Goal: Transaction & Acquisition: Purchase product/service

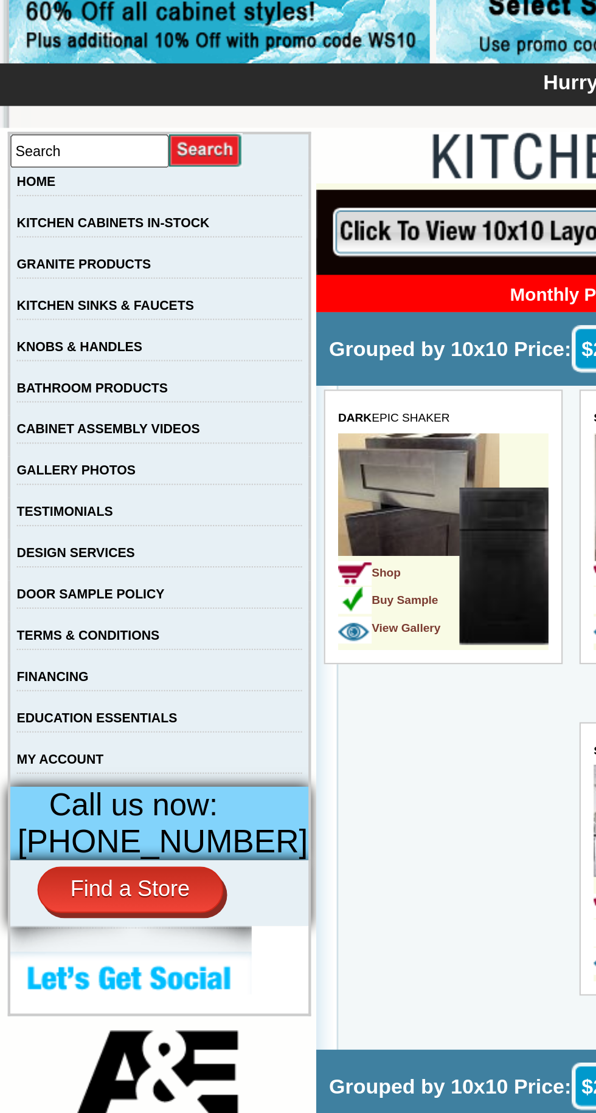
scroll to position [171, 0]
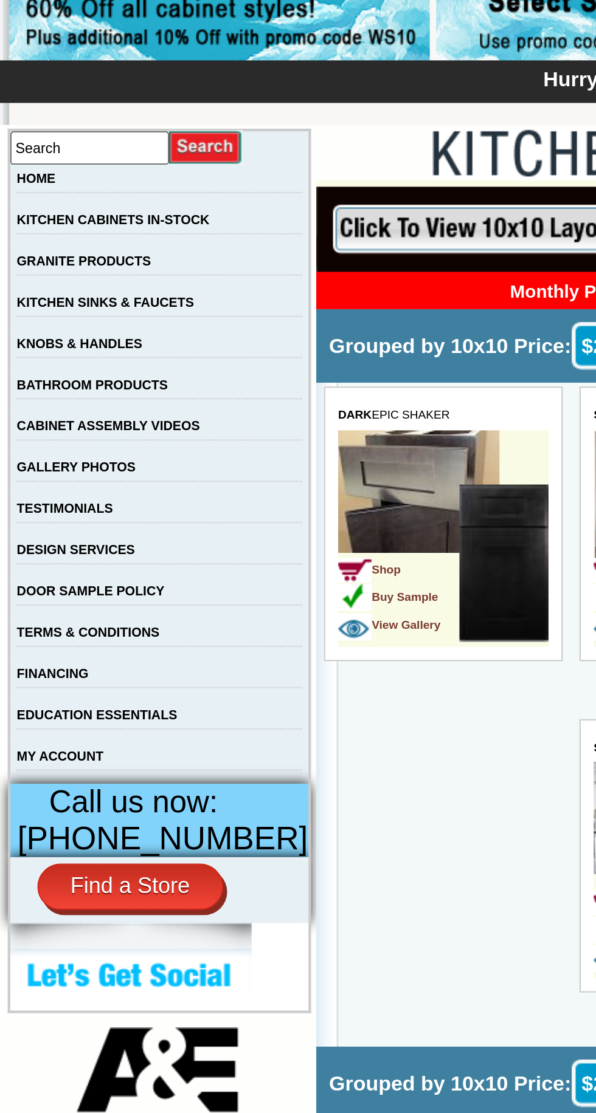
click at [98, 103] on link "KITCHEN CABINETS IN-STOCK" at bounding box center [53, 104] width 91 height 7
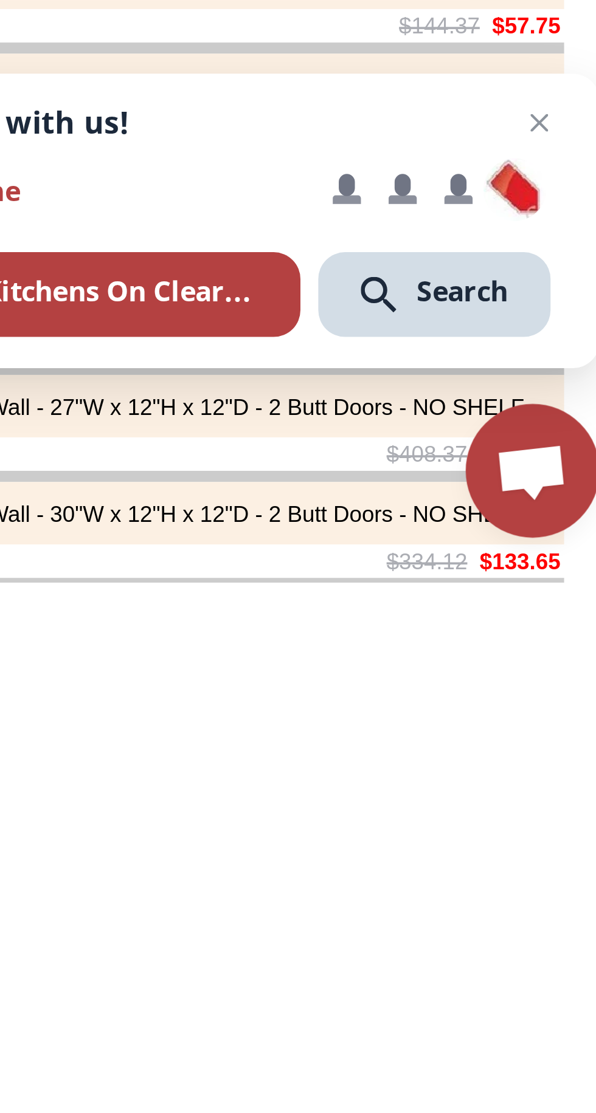
scroll to position [858, 0]
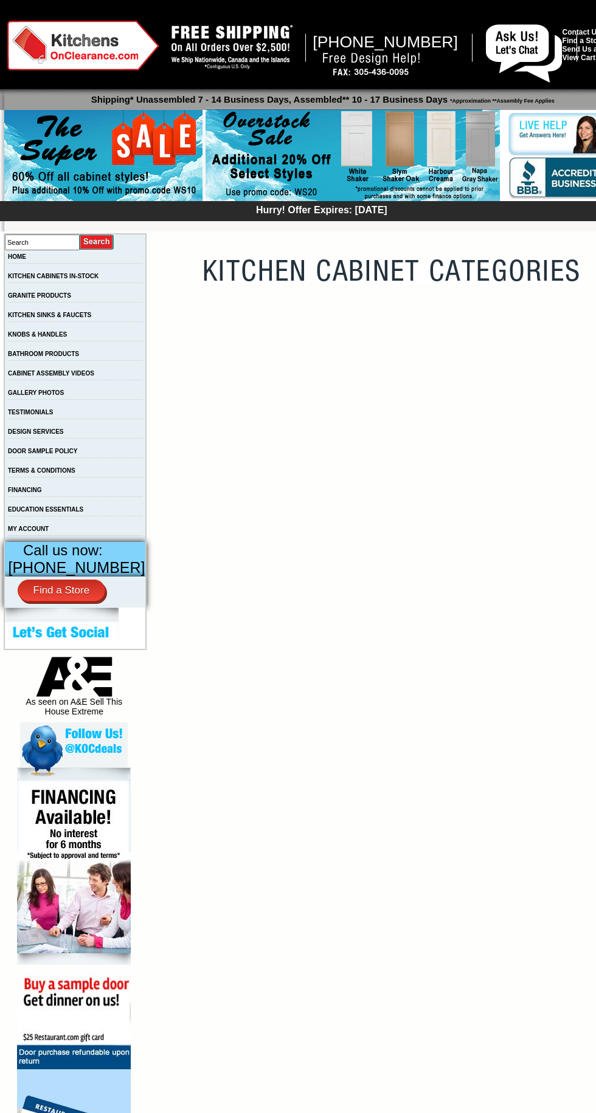
scroll to position [173, 0]
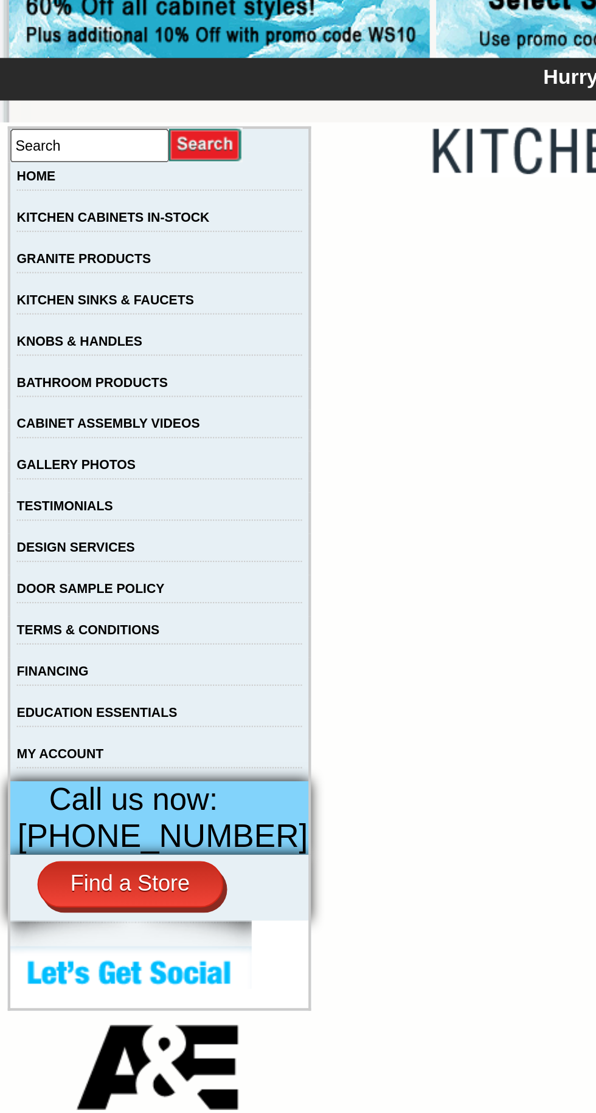
click at [103, 297] on td "TERMS & CONDITIONS" at bounding box center [75, 301] width 142 height 19
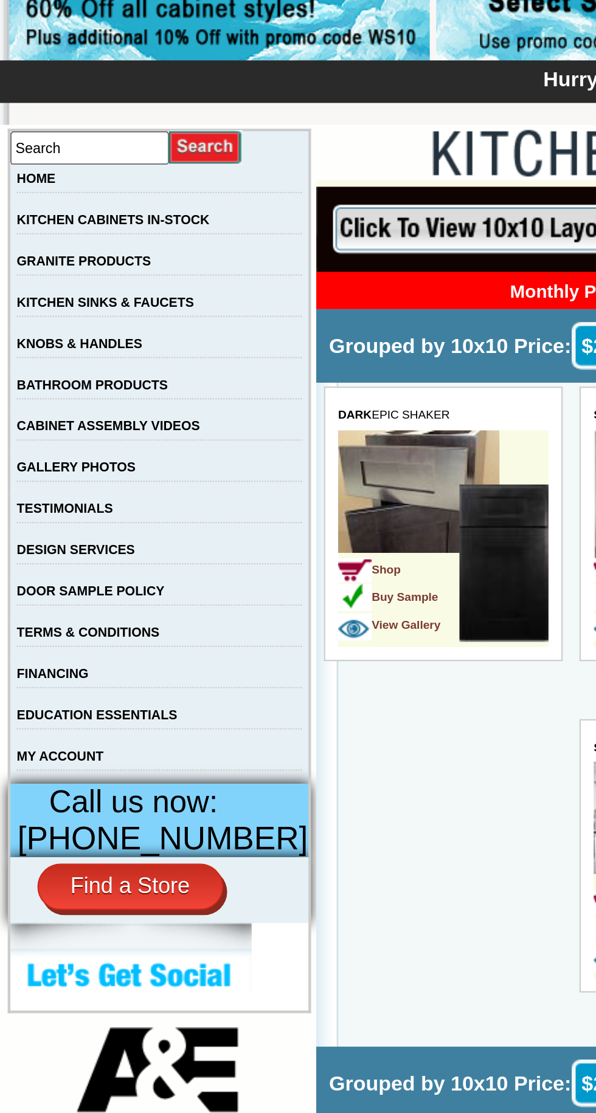
scroll to position [0, 0]
